Goal: Navigation & Orientation: Find specific page/section

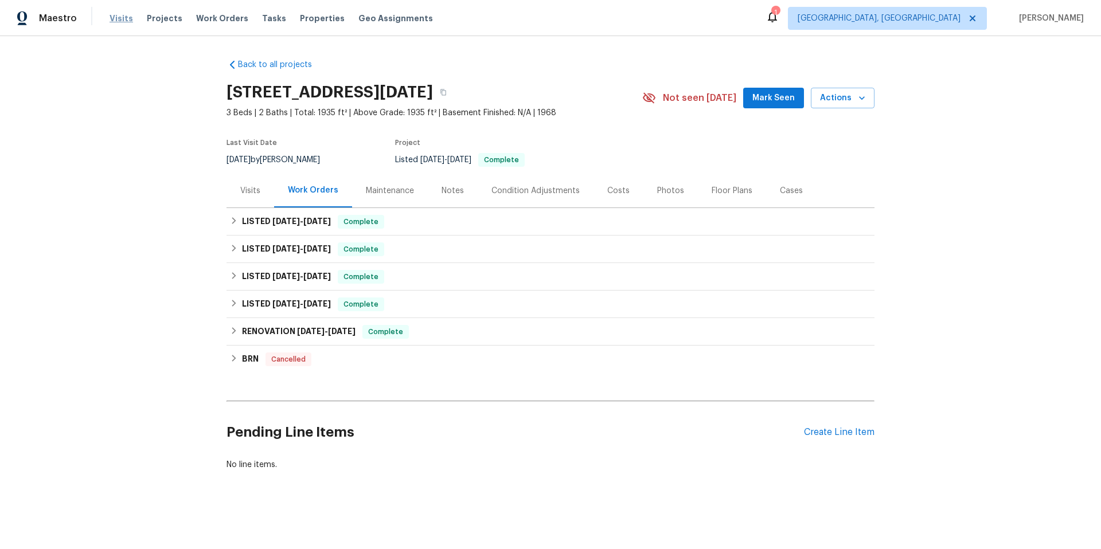
click at [114, 17] on span "Visits" at bounding box center [122, 18] width 24 height 11
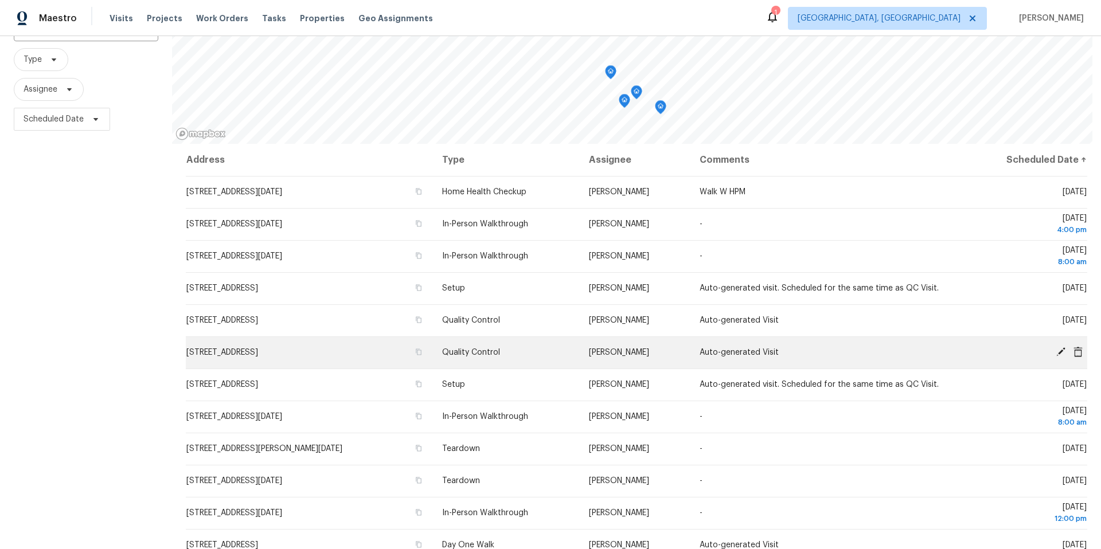
scroll to position [141, 0]
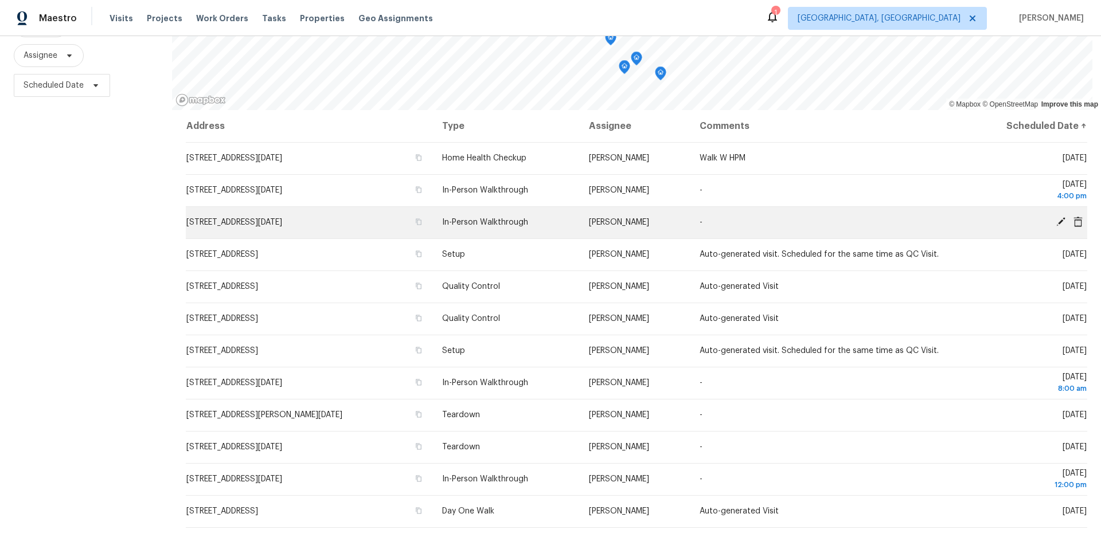
click at [284, 219] on td "[STREET_ADDRESS][DATE]" at bounding box center [309, 222] width 247 height 32
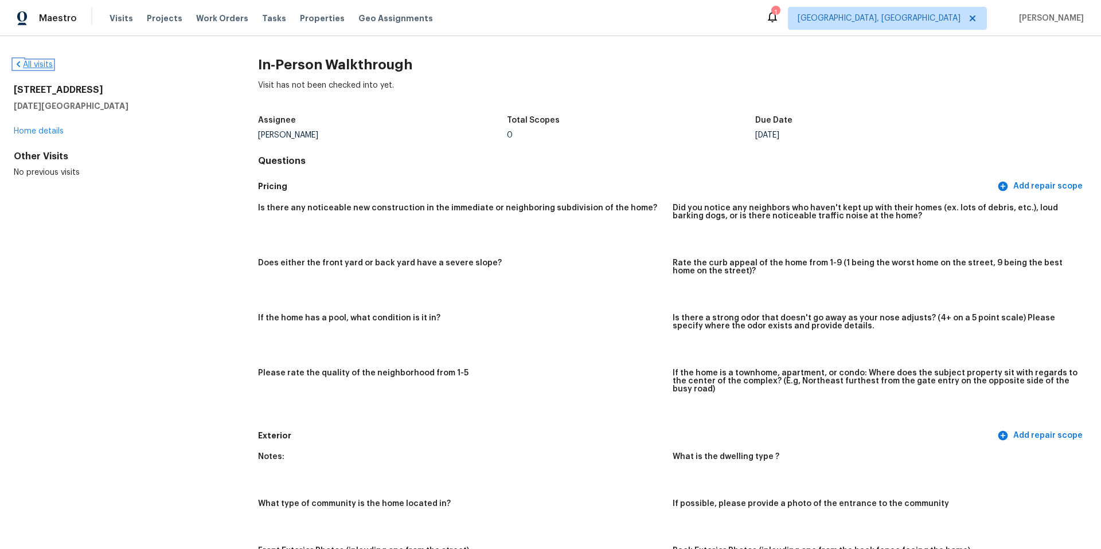
click at [40, 65] on link "All visits" at bounding box center [33, 65] width 39 height 8
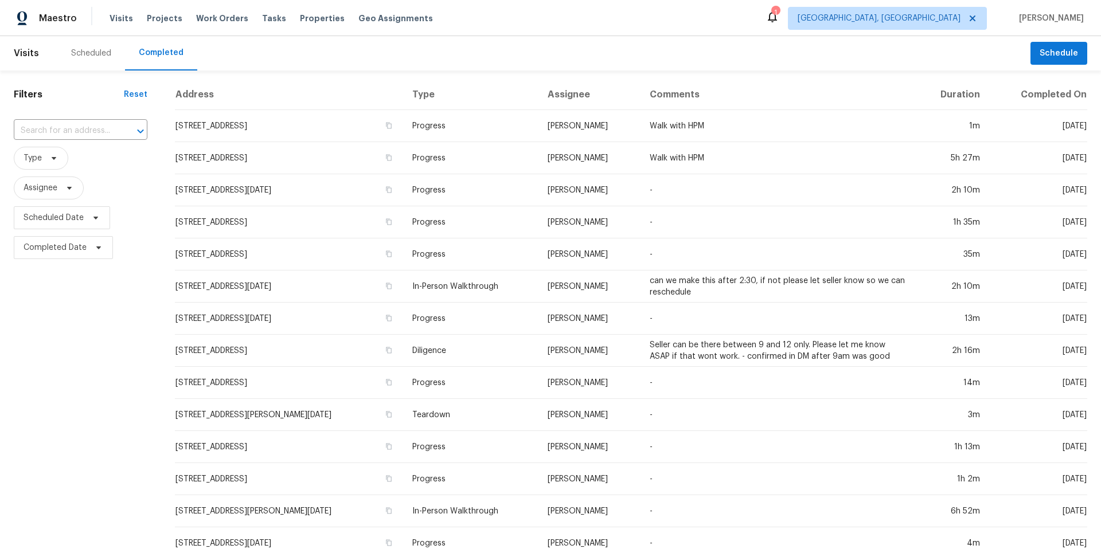
click at [84, 46] on div "Scheduled" at bounding box center [91, 53] width 68 height 34
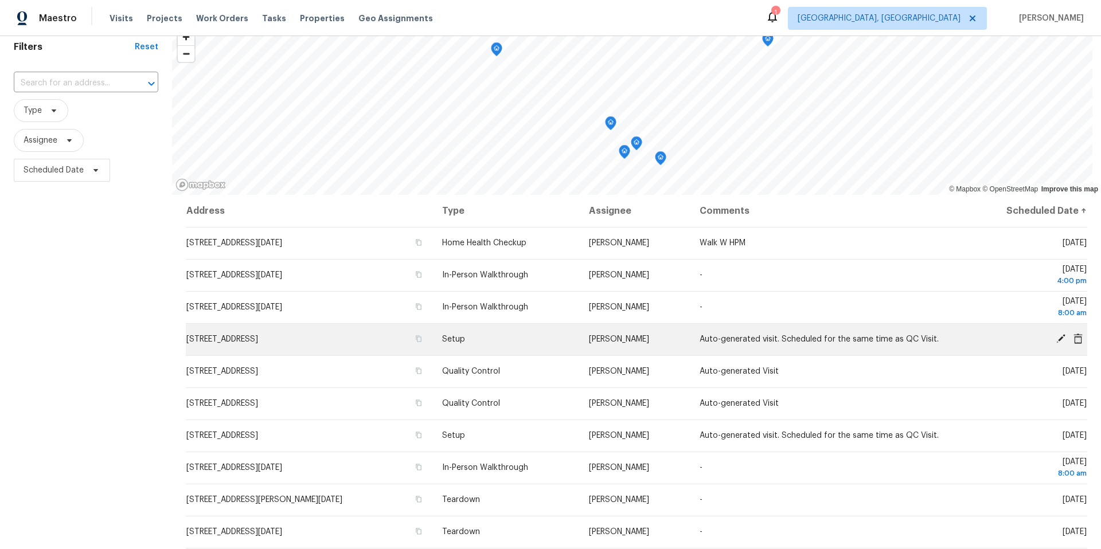
scroll to position [54, 0]
